Goal: Navigation & Orientation: Understand site structure

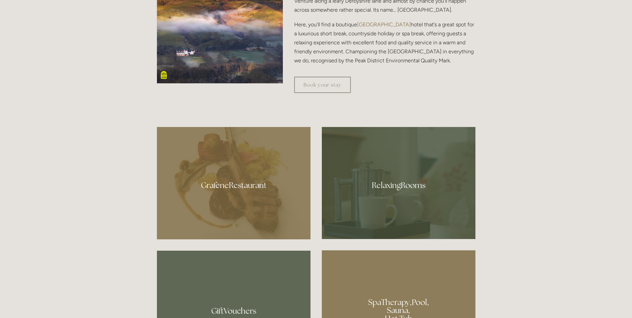
scroll to position [361, 0]
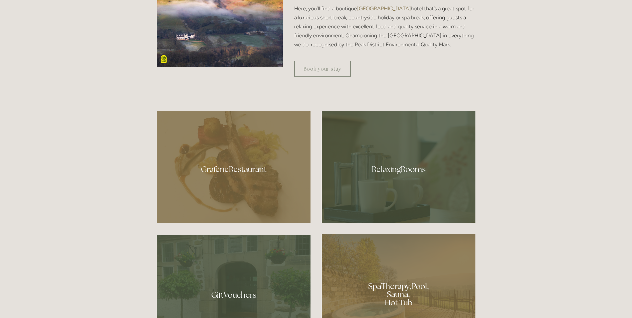
click at [214, 170] on div at bounding box center [234, 167] width 154 height 112
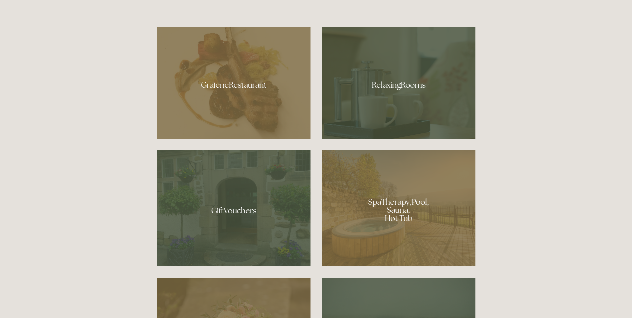
scroll to position [486, 0]
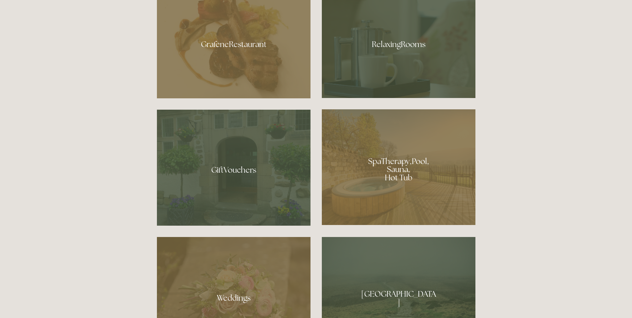
click at [373, 53] on div at bounding box center [399, 42] width 154 height 112
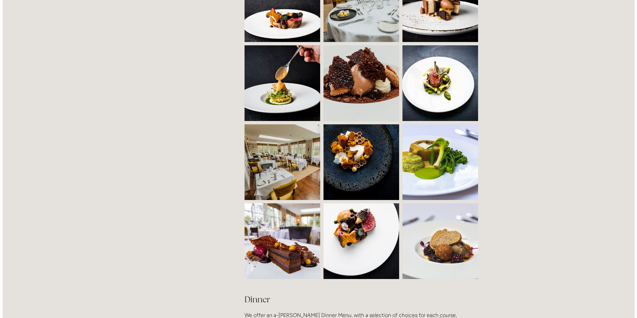
scroll to position [541, 0]
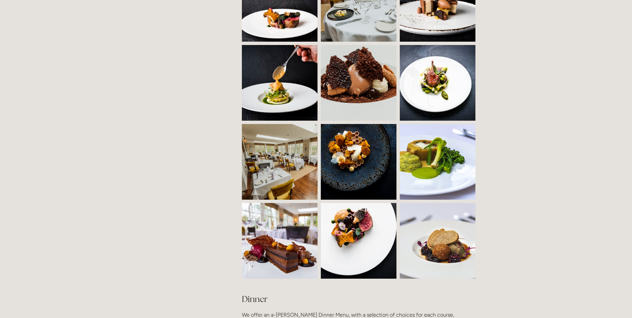
click at [255, 166] on img at bounding box center [299, 162] width 114 height 76
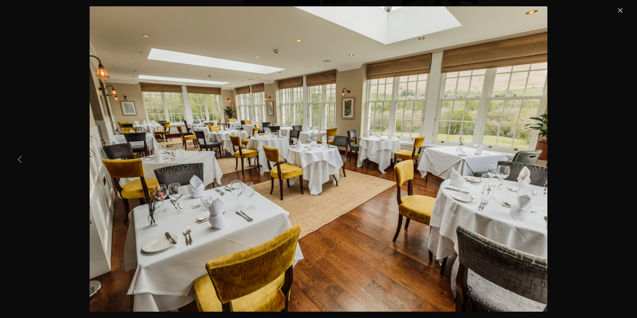
click at [17, 160] on link "Previous Item" at bounding box center [20, 159] width 15 height 15
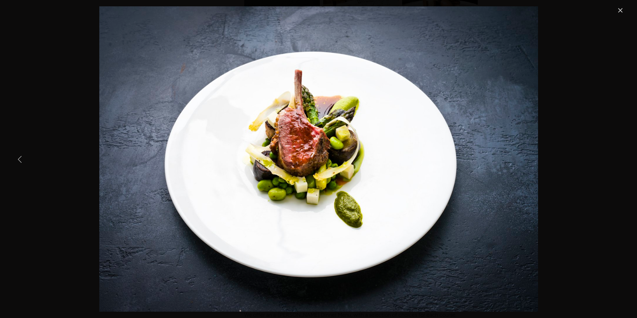
click at [17, 160] on link "Previous Item" at bounding box center [20, 159] width 15 height 15
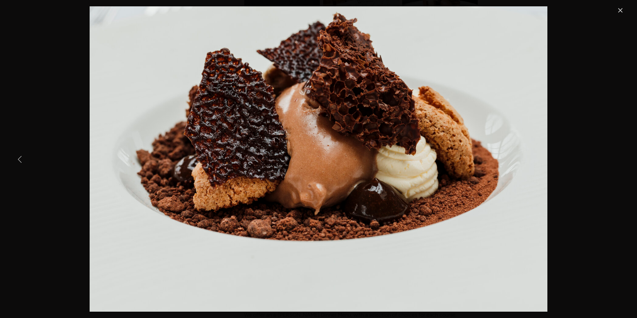
click at [17, 160] on link "Previous Item" at bounding box center [20, 159] width 15 height 15
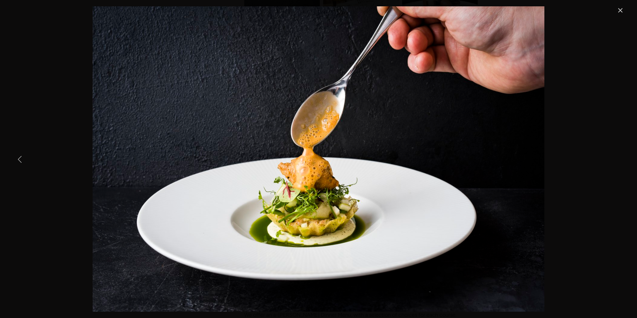
click at [17, 160] on link "Previous Item" at bounding box center [20, 159] width 15 height 15
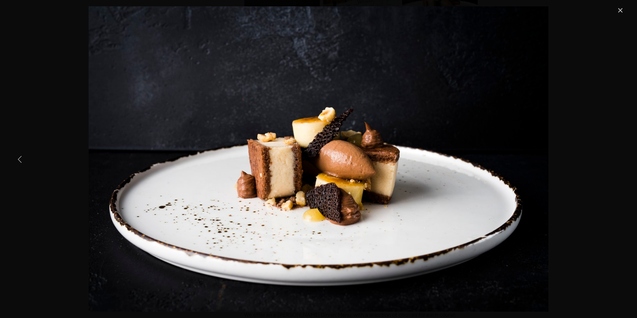
click at [17, 160] on link "Previous Item" at bounding box center [20, 159] width 15 height 15
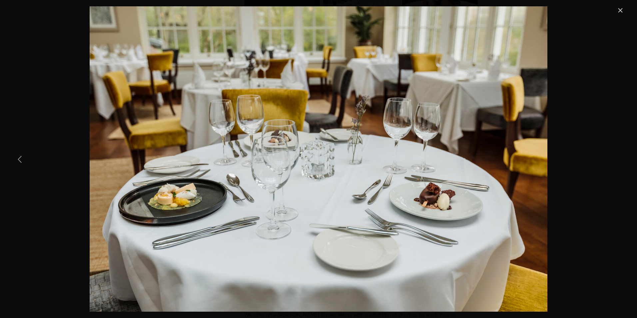
click at [17, 160] on link "Previous Item" at bounding box center [20, 159] width 15 height 15
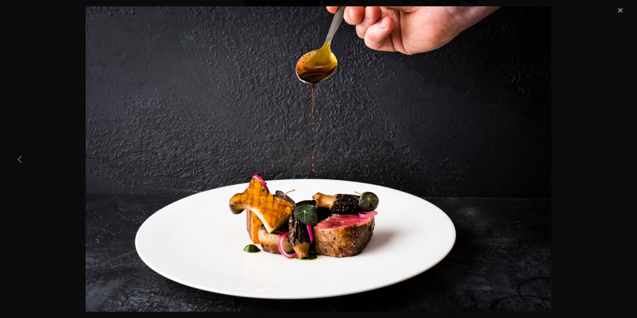
click at [17, 160] on link "Previous Item" at bounding box center [20, 159] width 15 height 15
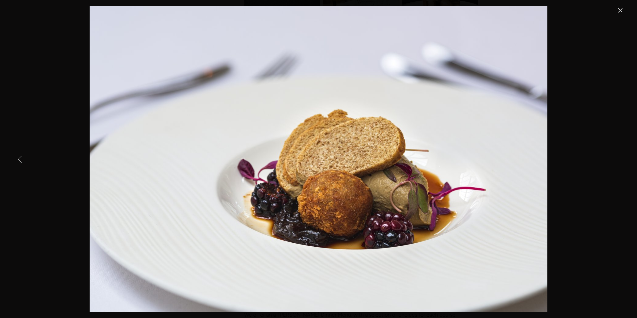
click at [17, 160] on link "Previous Item" at bounding box center [20, 159] width 15 height 15
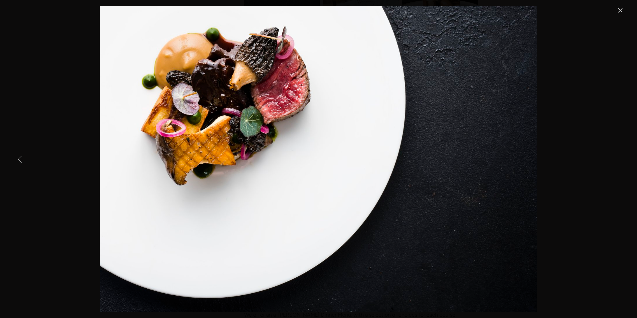
click at [17, 160] on link "Previous Item" at bounding box center [20, 159] width 15 height 15
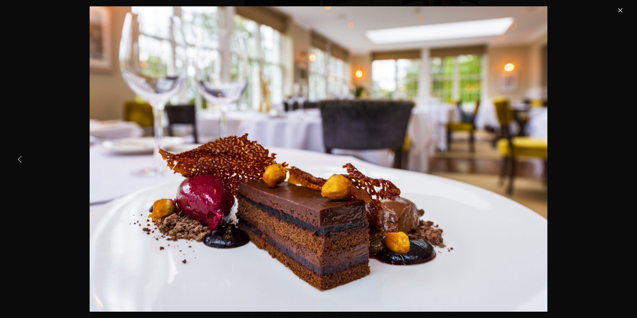
click at [17, 160] on link "Previous Item" at bounding box center [20, 159] width 15 height 15
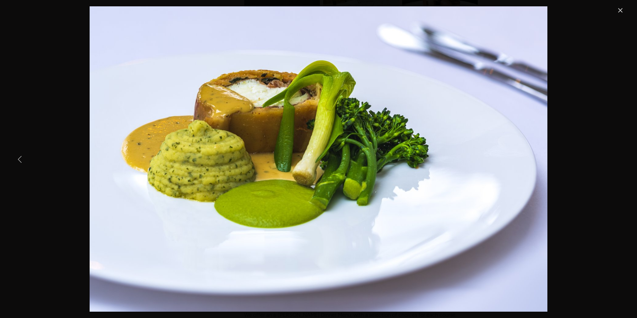
click at [17, 160] on link "Previous Item" at bounding box center [20, 159] width 15 height 15
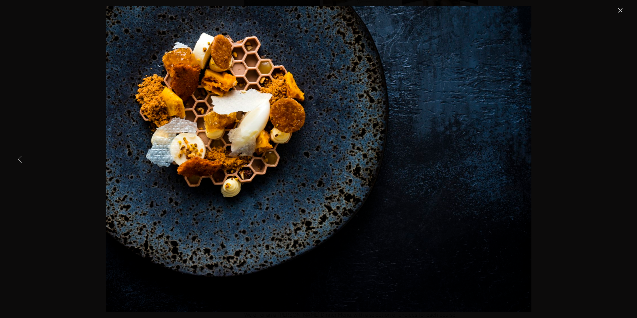
click at [17, 160] on link "Previous Item" at bounding box center [20, 159] width 15 height 15
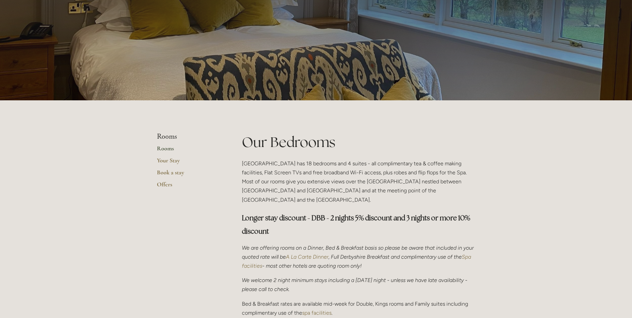
scroll to position [37, 0]
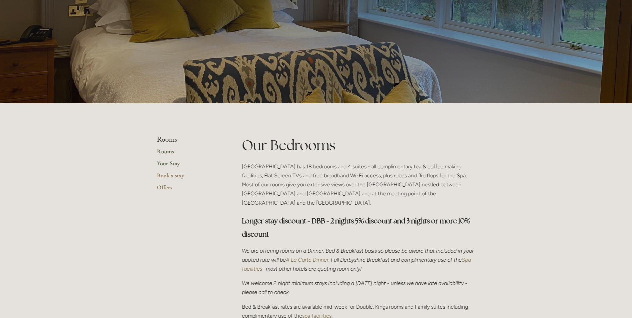
click at [173, 163] on link "Your Stay" at bounding box center [189, 166] width 64 height 12
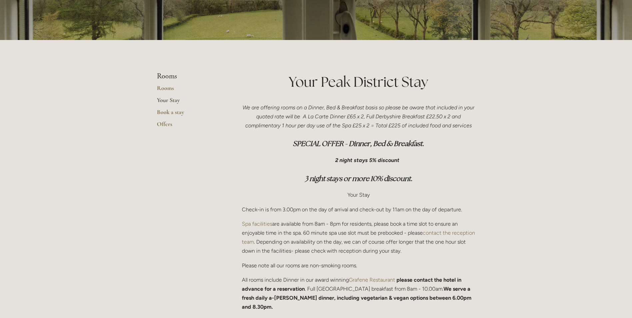
scroll to position [97, 0]
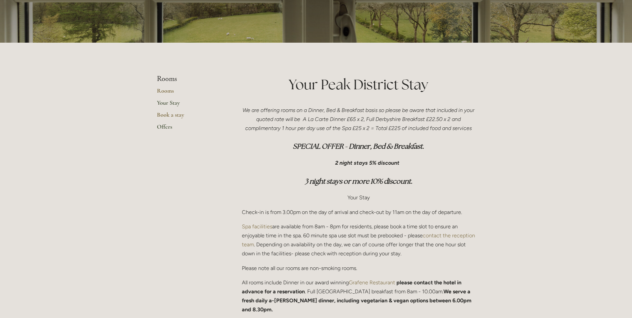
click at [165, 127] on link "Offers" at bounding box center [189, 129] width 64 height 12
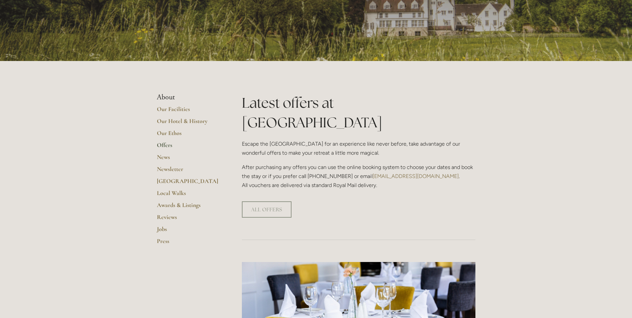
scroll to position [97, 0]
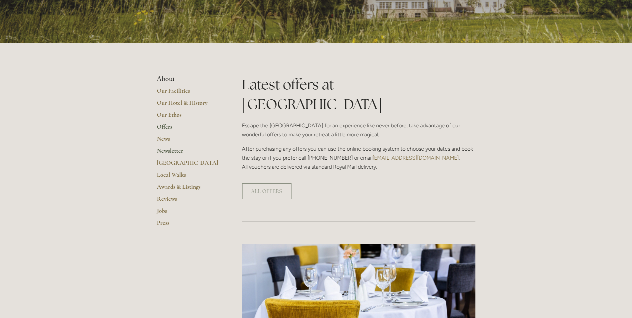
click at [165, 150] on link "Newsletter" at bounding box center [189, 153] width 64 height 12
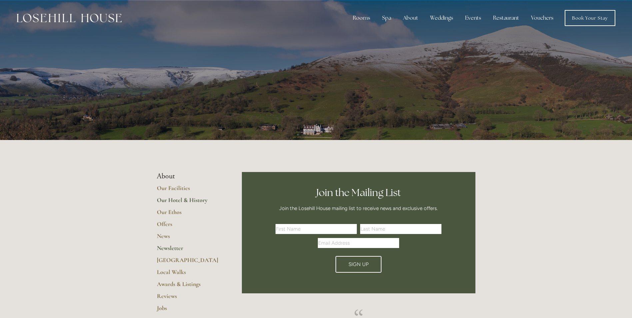
click at [164, 201] on link "Our Hotel & History" at bounding box center [189, 202] width 64 height 12
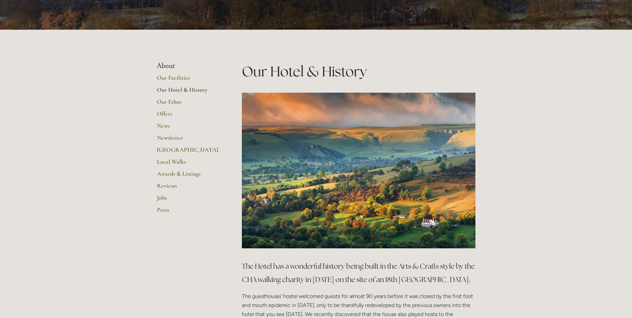
scroll to position [111, 0]
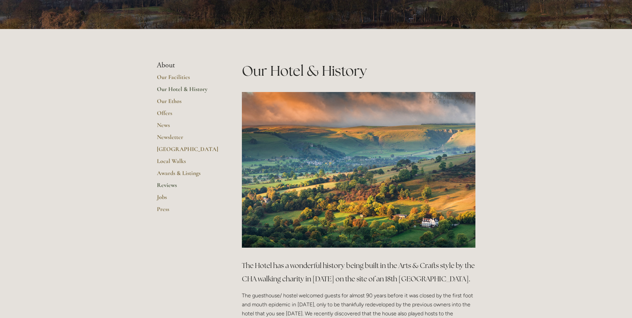
click at [163, 185] on link "Reviews" at bounding box center [189, 187] width 64 height 12
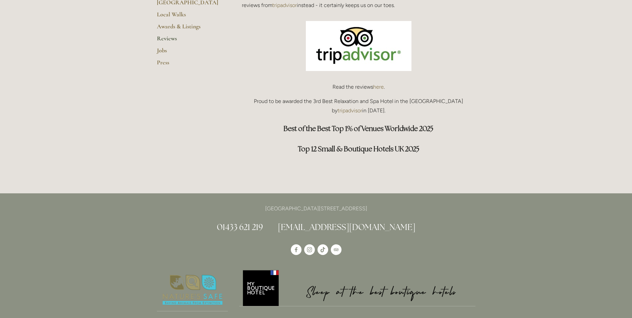
scroll to position [264, 0]
